Goal: Information Seeking & Learning: Learn about a topic

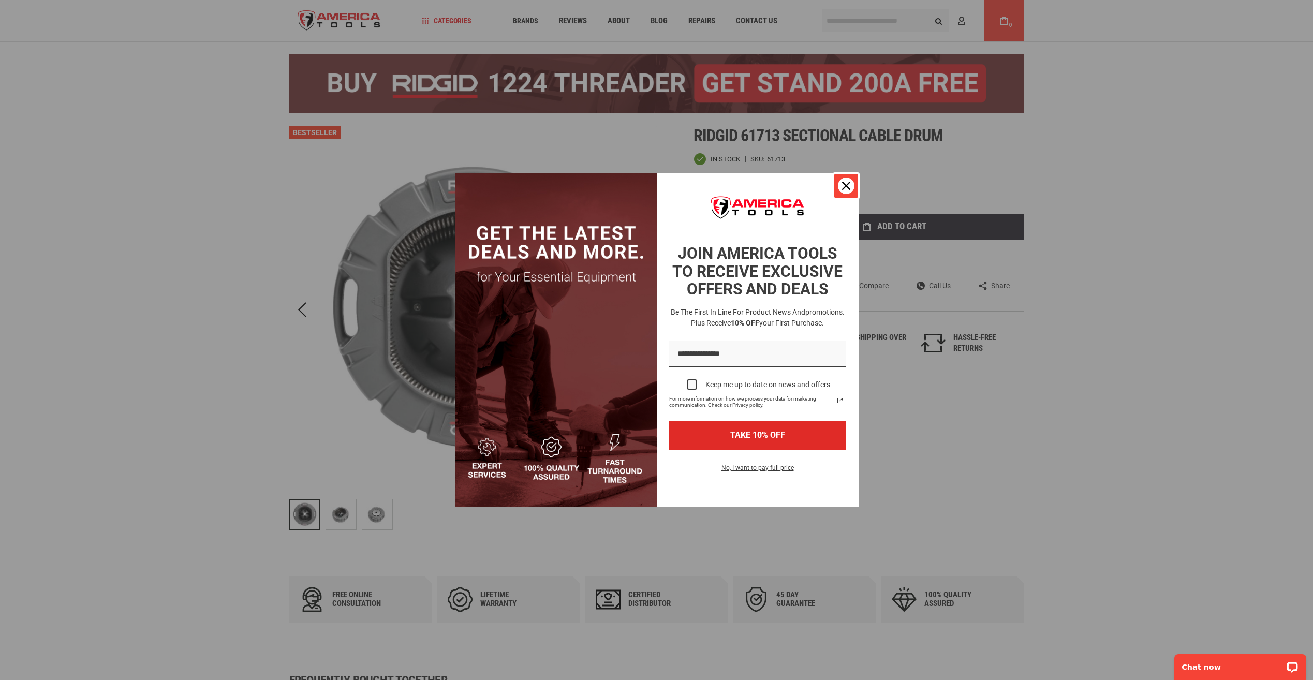
click at [844, 184] on icon "close icon" at bounding box center [846, 186] width 8 height 8
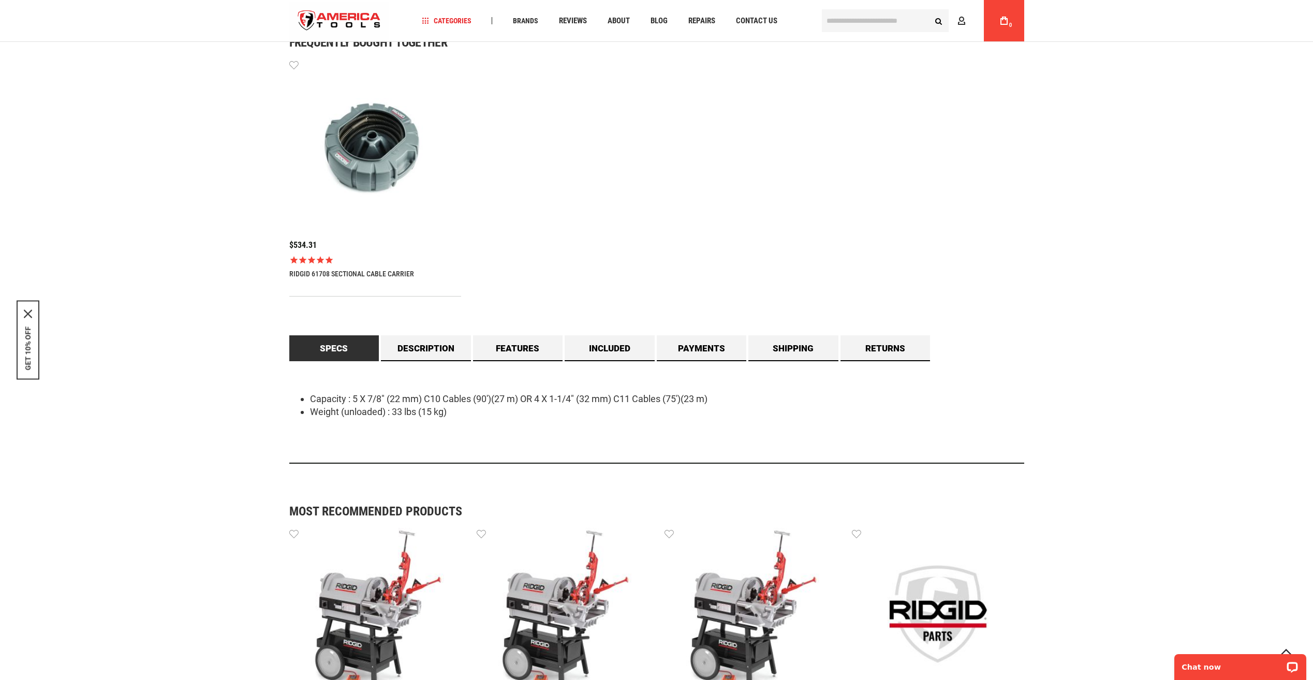
scroll to position [776, 0]
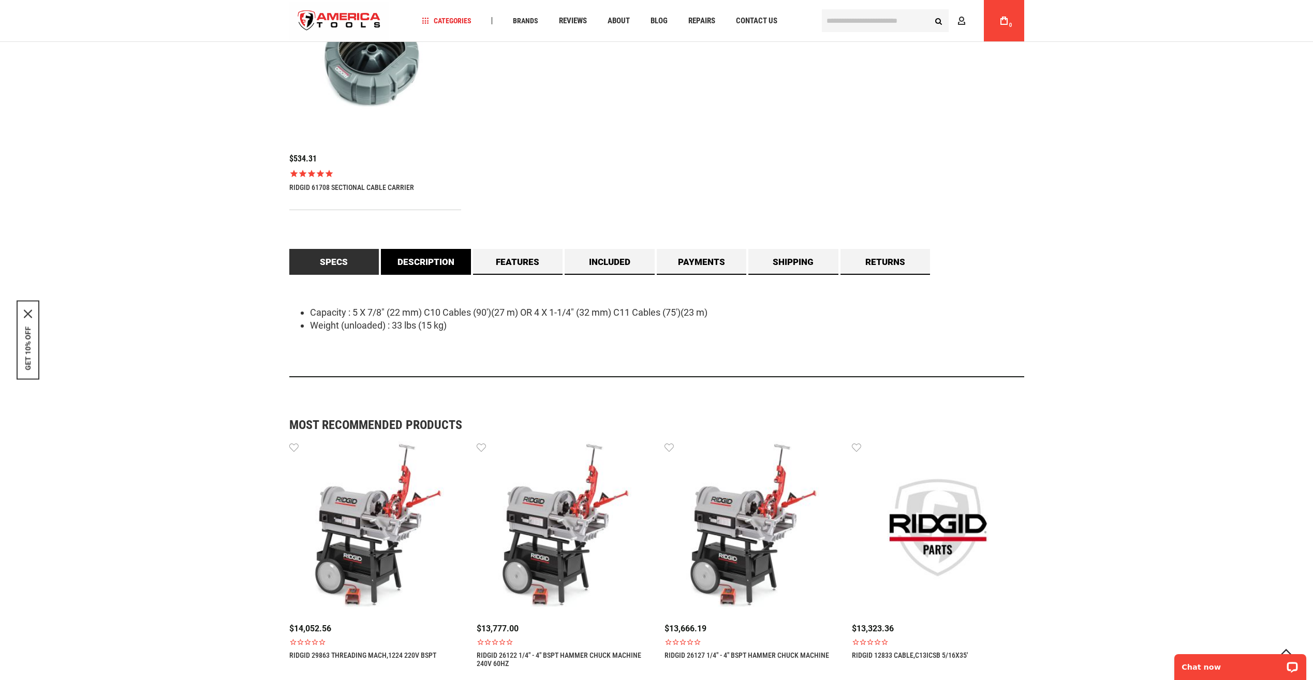
click at [404, 266] on link "Description" at bounding box center [426, 262] width 90 height 26
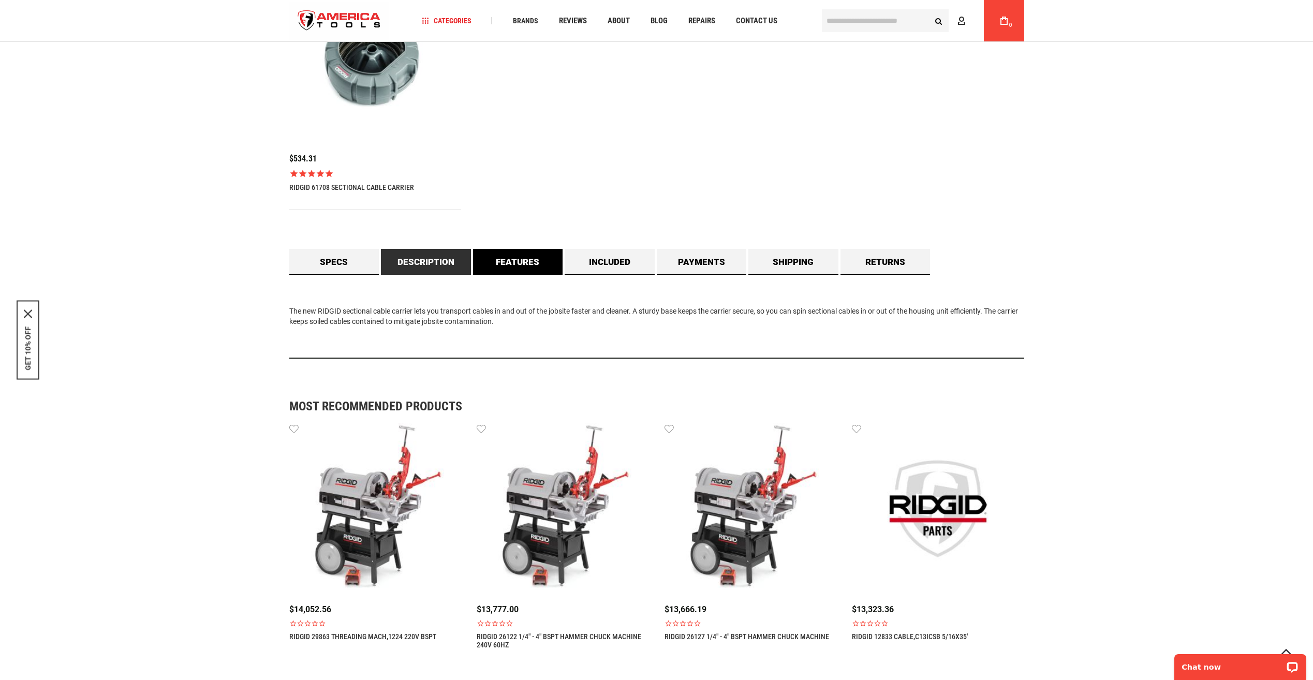
click at [538, 264] on link "Features" at bounding box center [518, 262] width 90 height 26
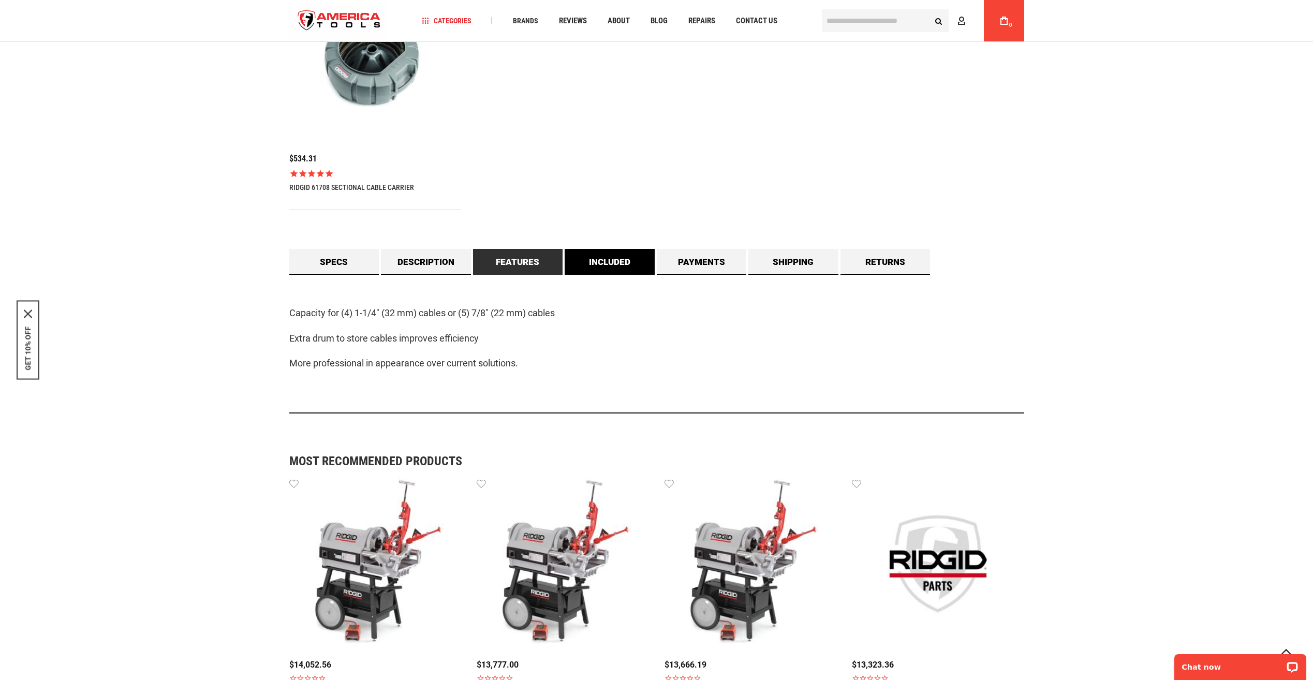
click at [632, 270] on link "Included" at bounding box center [610, 262] width 90 height 26
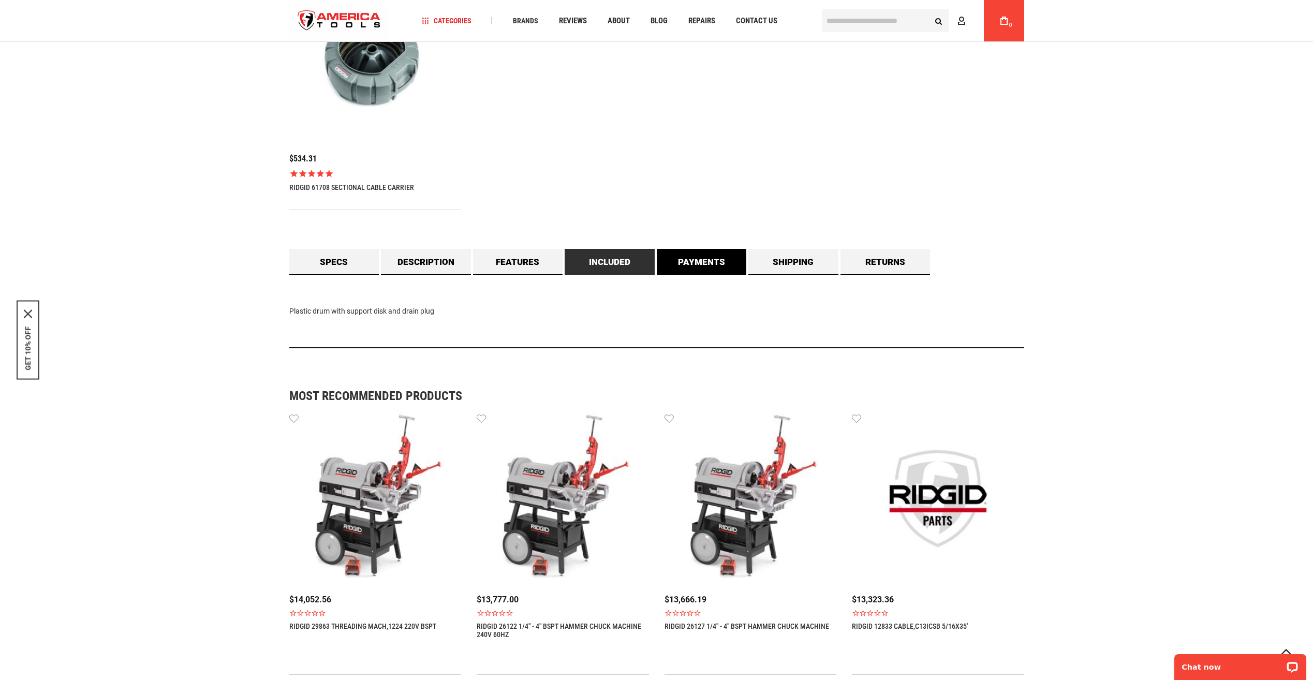
click at [680, 258] on link "Payments" at bounding box center [702, 262] width 90 height 26
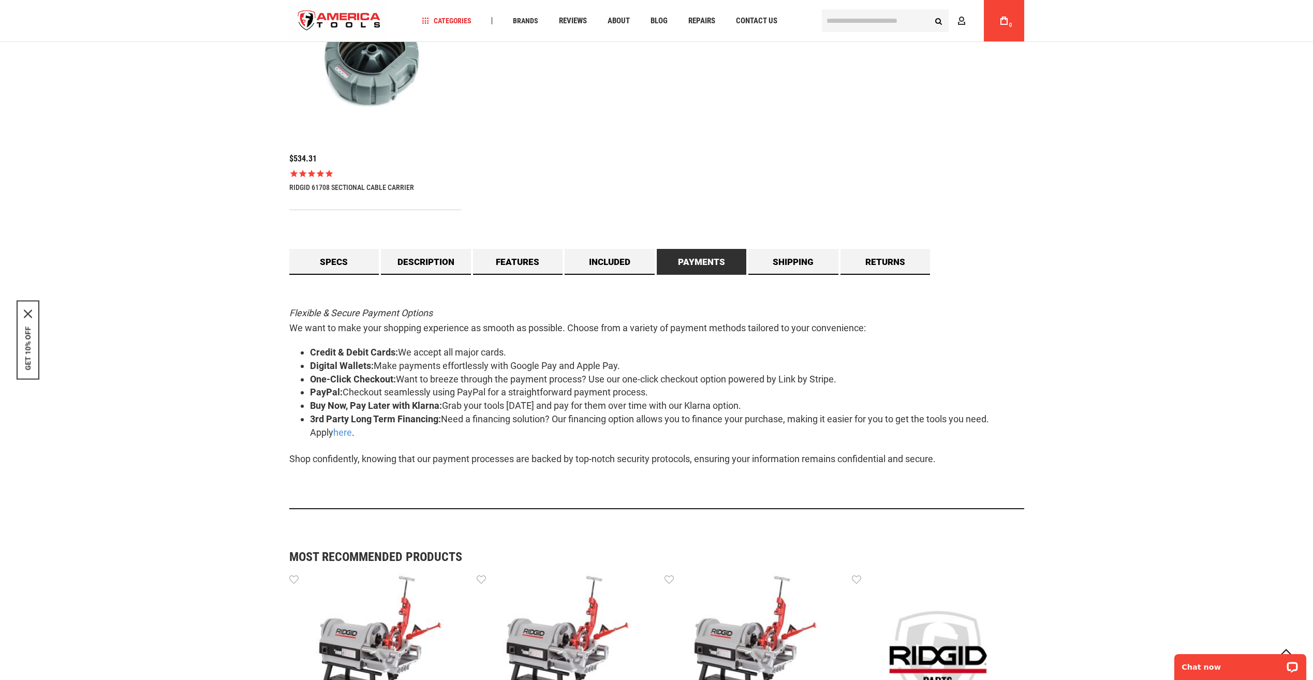
click at [740, 261] on link "Payments" at bounding box center [702, 262] width 90 height 26
click at [789, 265] on link "Shipping" at bounding box center [793, 262] width 90 height 26
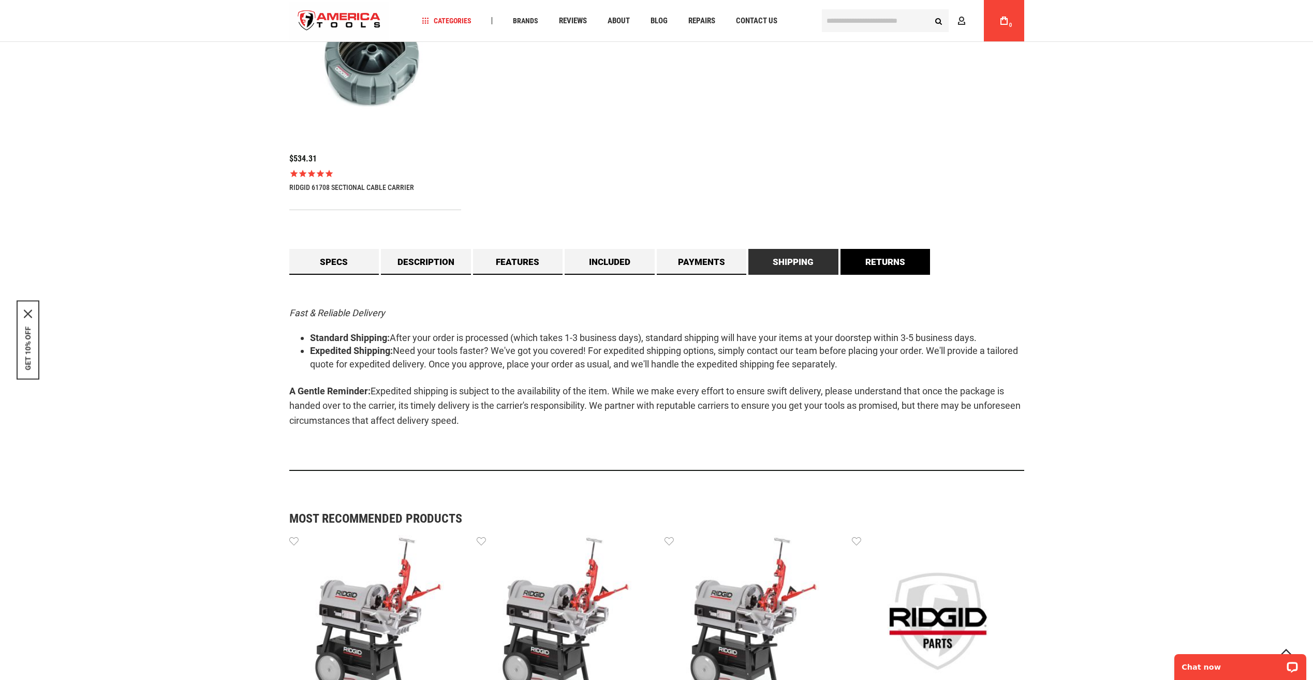
click at [854, 260] on link "Returns" at bounding box center [886, 262] width 90 height 26
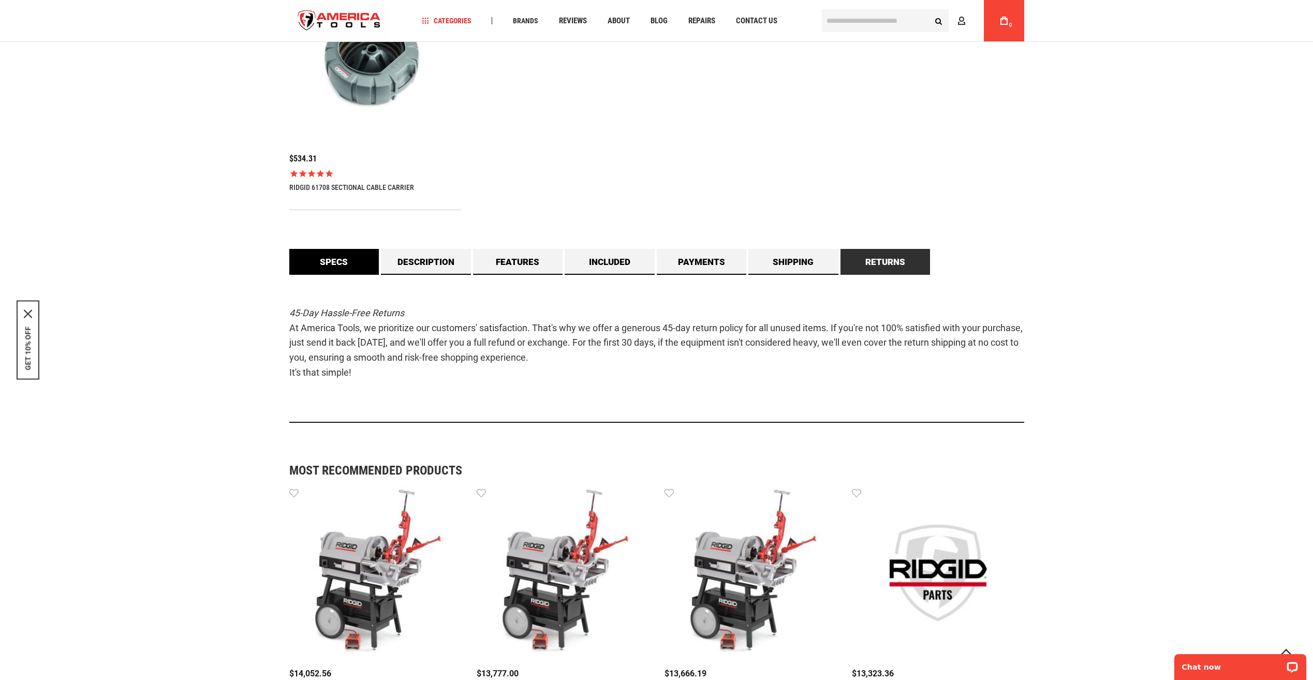
click at [331, 259] on link "Specs" at bounding box center [334, 262] width 90 height 26
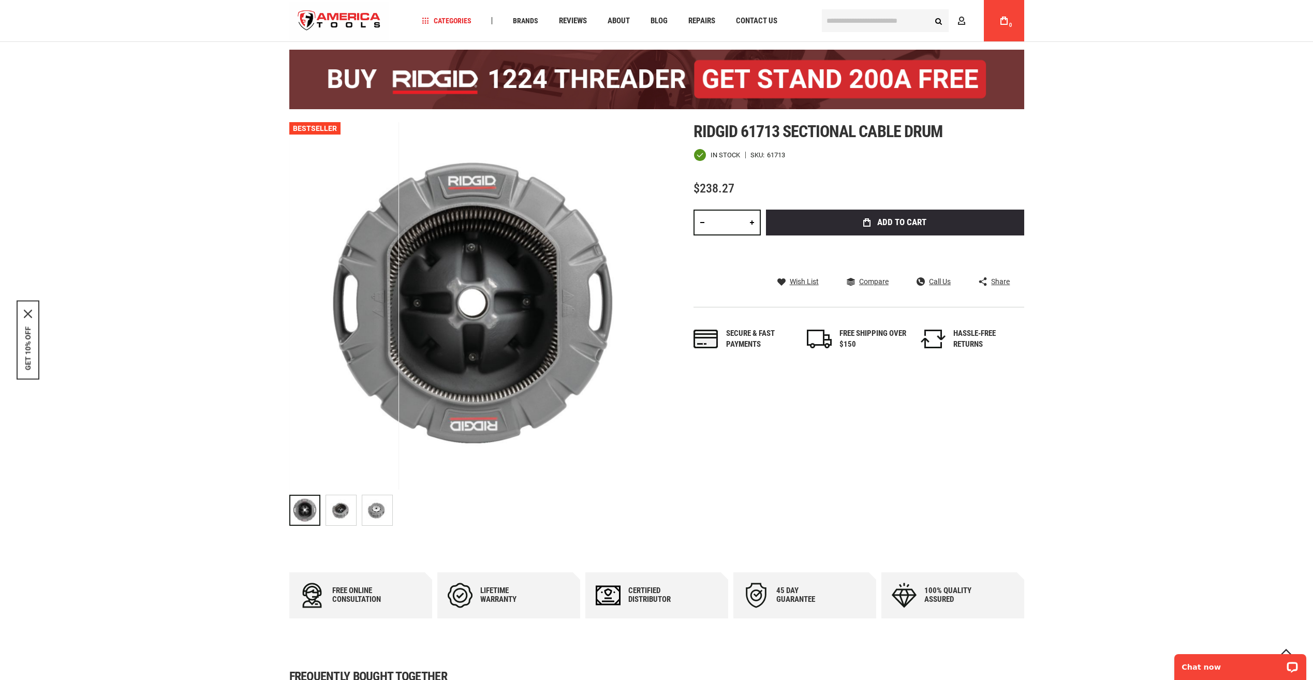
scroll to position [52, 0]
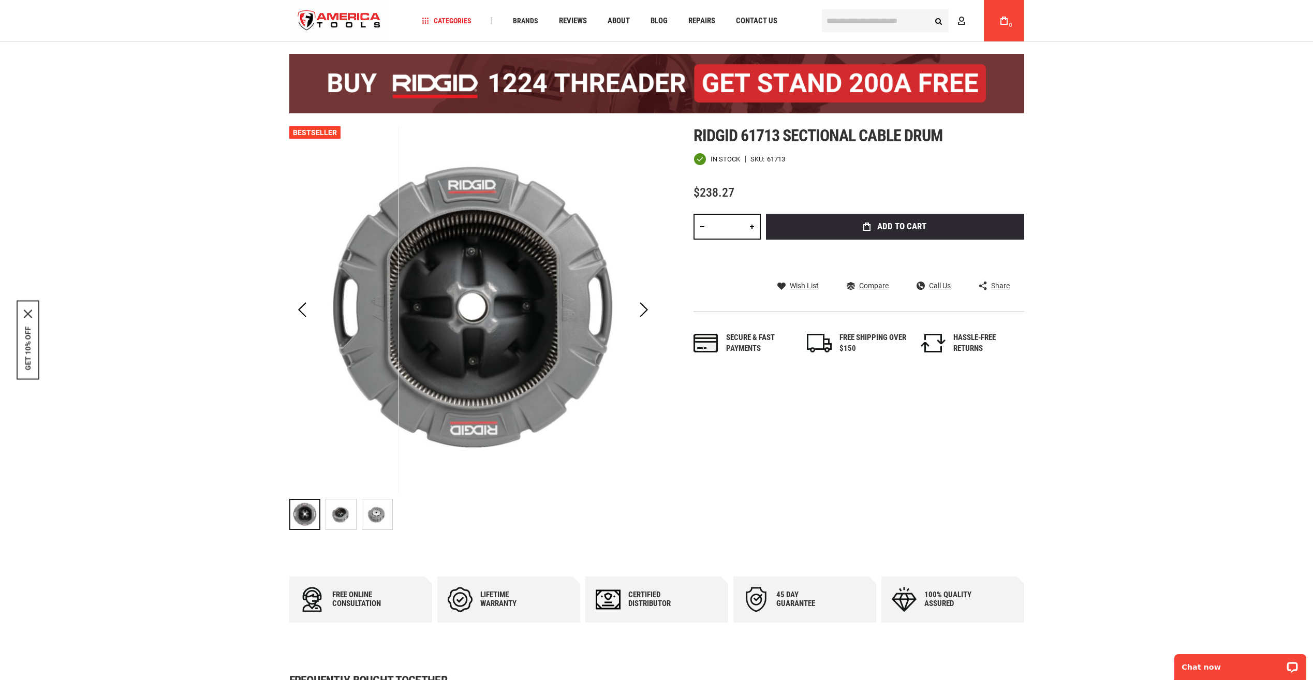
click at [373, 521] on img "RIDGID 61713 SECTIONAL CABLE DRUM" at bounding box center [377, 514] width 30 height 30
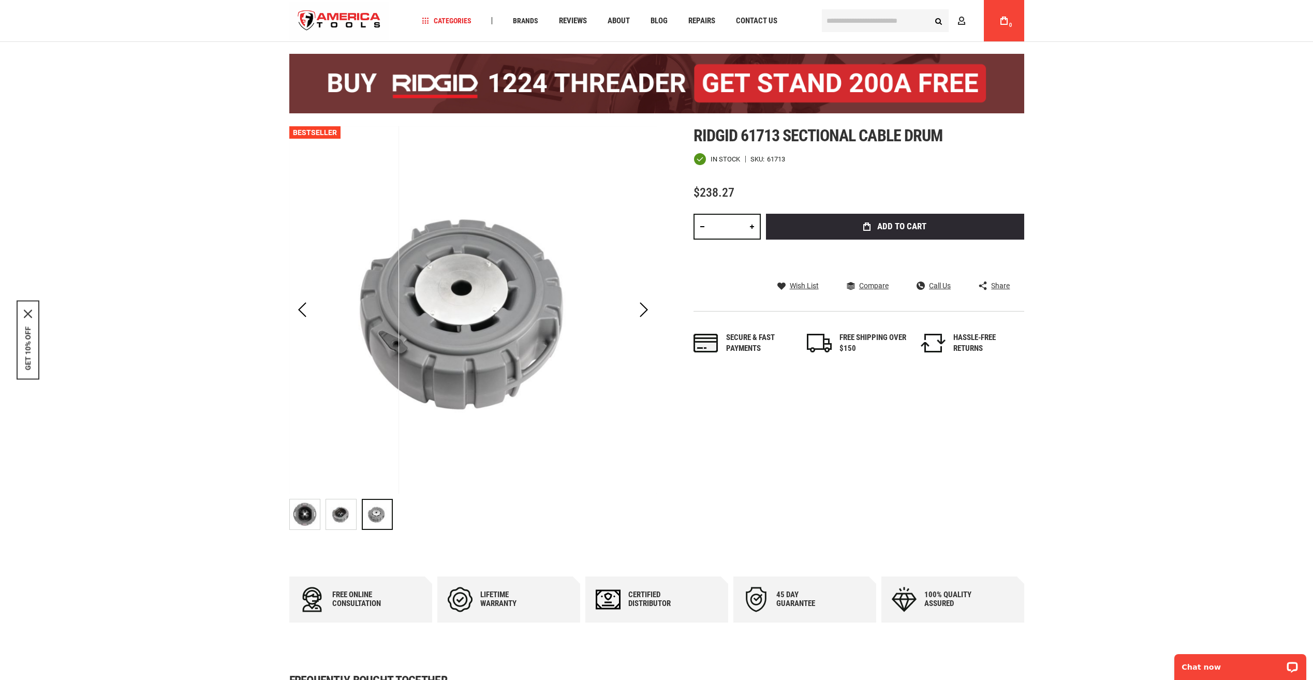
click at [341, 517] on img "RIDGID 61713 SECTIONAL CABLE DRUM" at bounding box center [341, 514] width 30 height 30
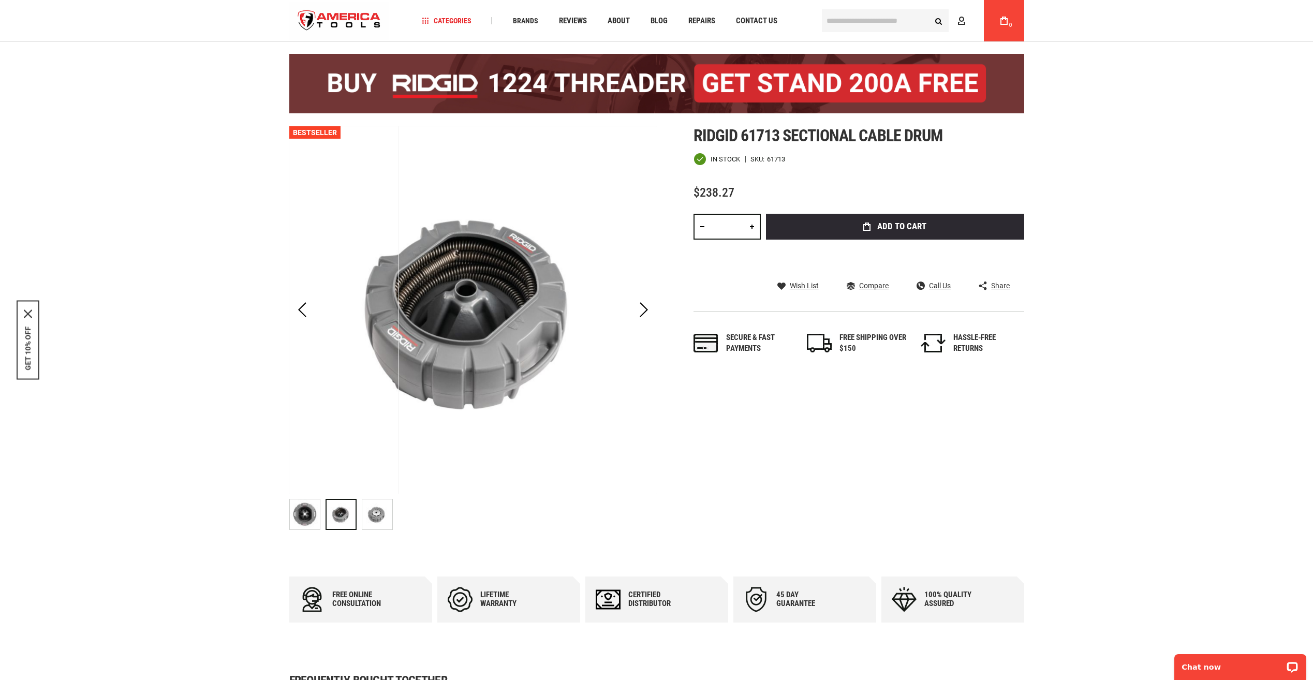
click at [303, 514] on img "RIDGID 61713 SECTIONAL CABLE DRUM" at bounding box center [305, 514] width 30 height 30
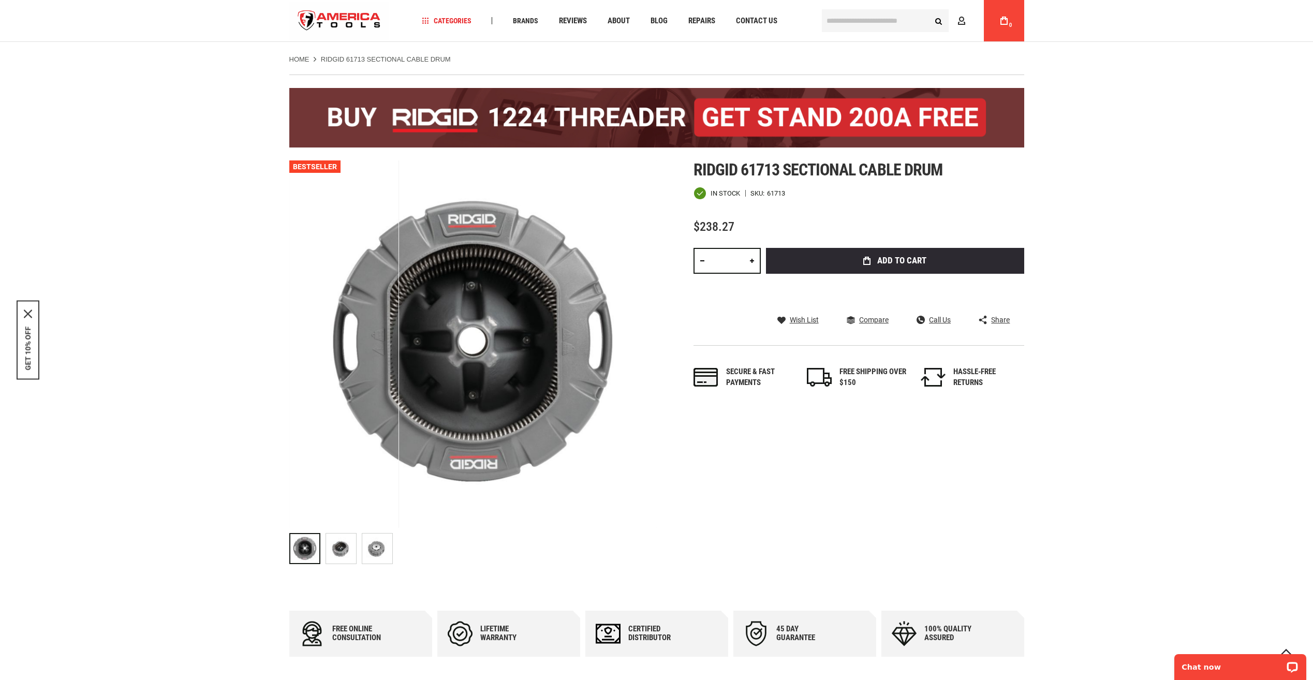
scroll to position [0, 0]
